Goal: Transaction & Acquisition: Purchase product/service

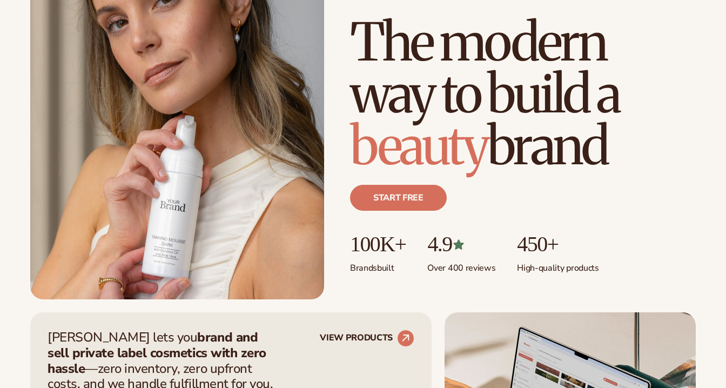
scroll to position [137, 0]
click at [411, 201] on link "Start free" at bounding box center [398, 197] width 97 height 26
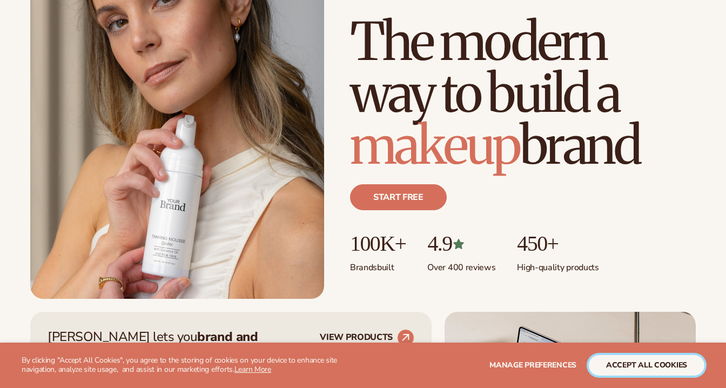
click at [644, 366] on button "accept all cookies" at bounding box center [647, 365] width 116 height 21
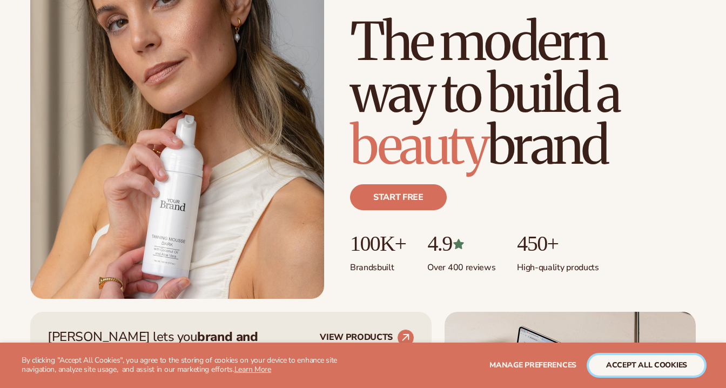
click at [631, 365] on button "accept all cookies" at bounding box center [647, 365] width 116 height 21
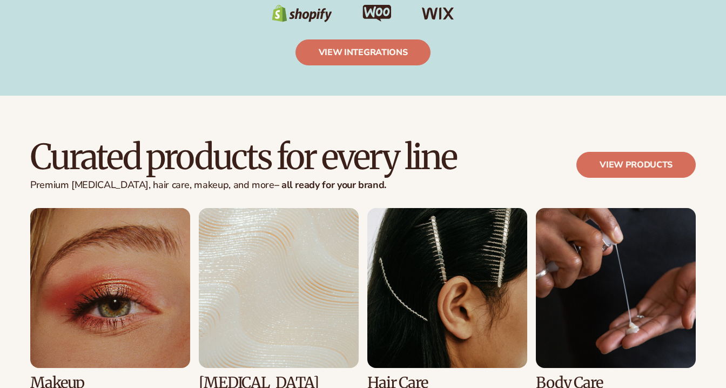
scroll to position [1885, 0]
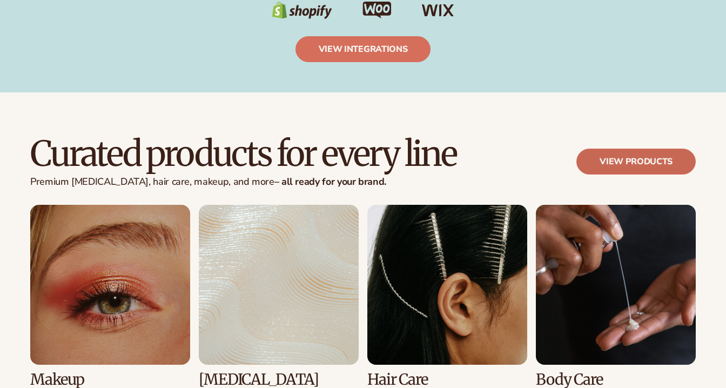
click at [605, 162] on link "View products" at bounding box center [636, 162] width 119 height 26
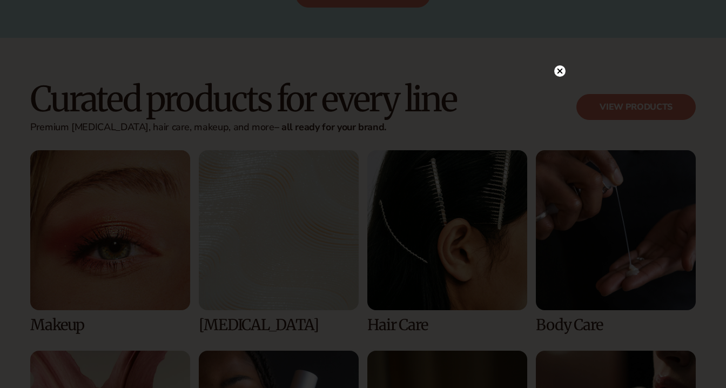
scroll to position [1944, 0]
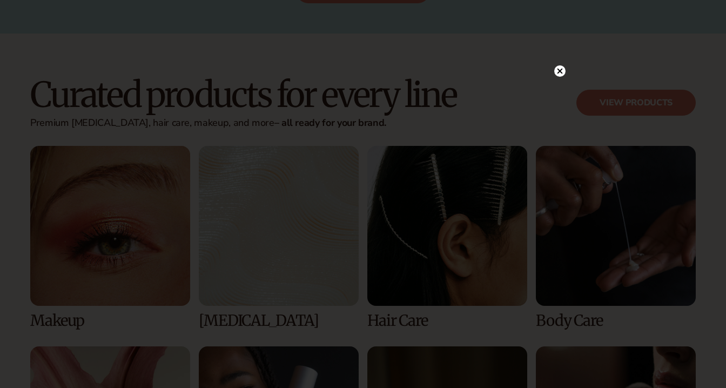
click at [561, 65] on circle at bounding box center [560, 70] width 11 height 11
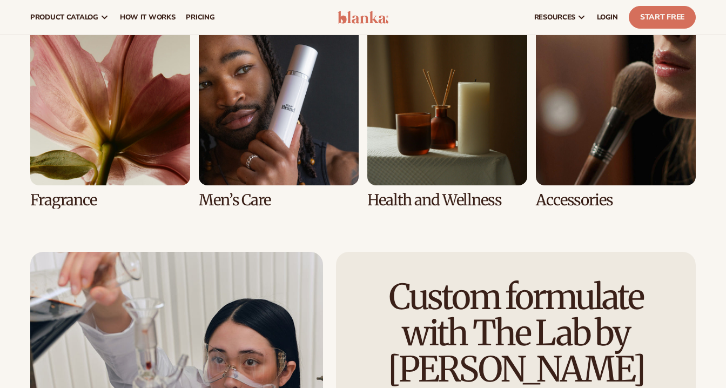
scroll to position [2123, 0]
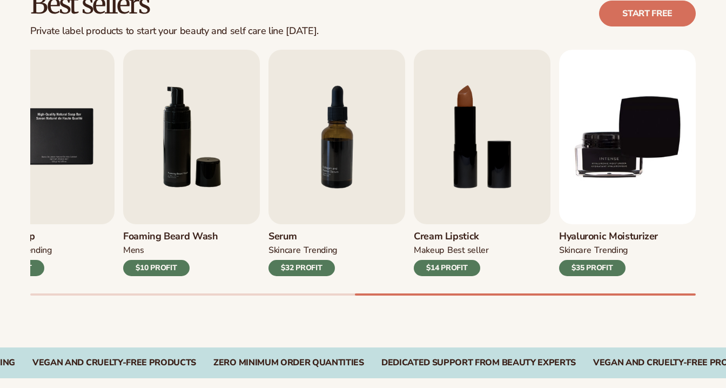
scroll to position [331, 0]
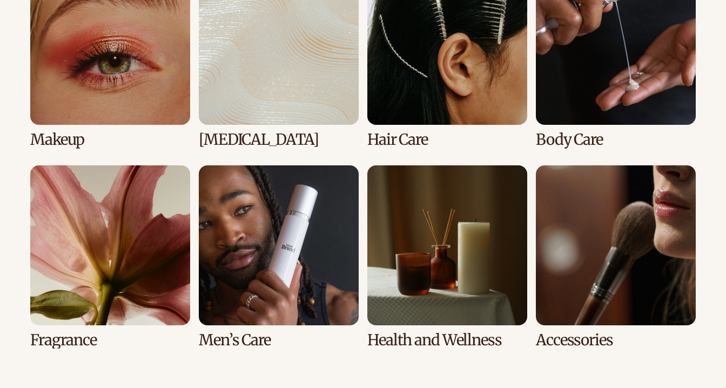
scroll to position [2125, 0]
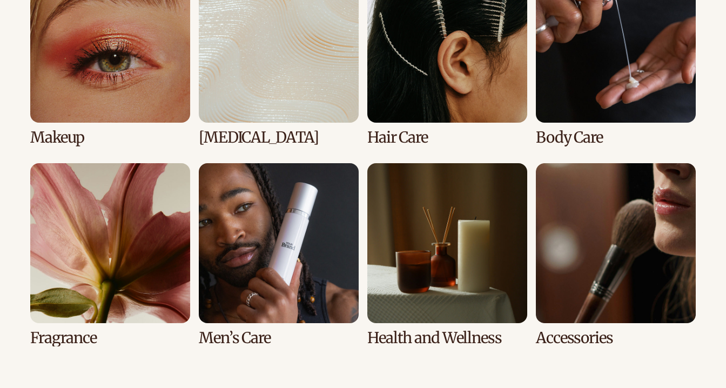
click at [66, 143] on link "1 / 8" at bounding box center [110, 54] width 160 height 183
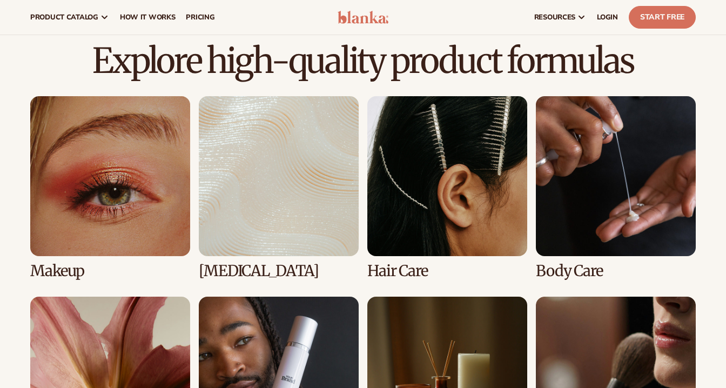
scroll to position [709, 0]
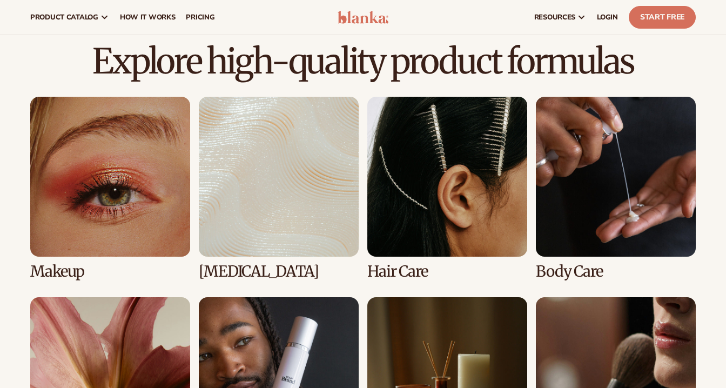
click at [99, 163] on link "1 / 8" at bounding box center [110, 188] width 160 height 183
click at [90, 115] on link "1 / 8" at bounding box center [110, 188] width 160 height 183
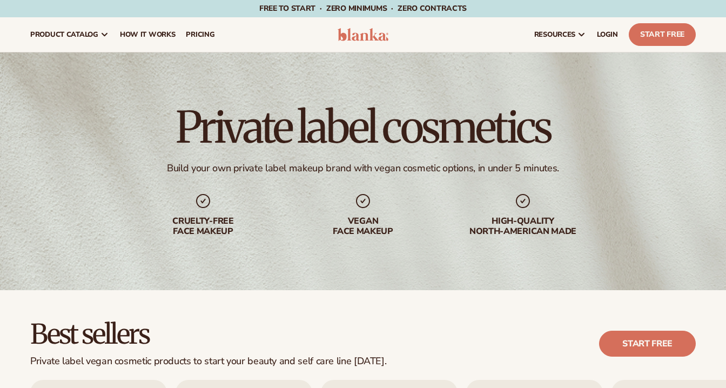
scroll to position [359, 0]
